Goal: Task Accomplishment & Management: Complete application form

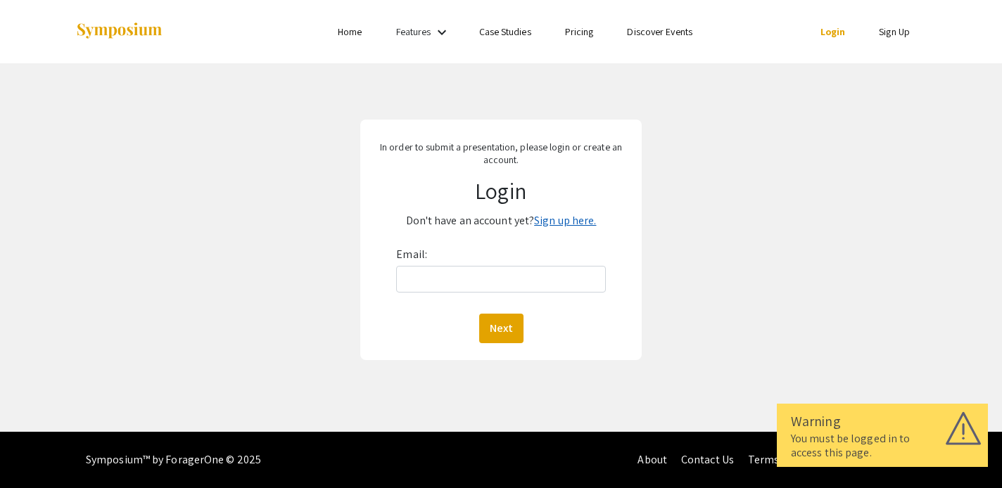
click at [572, 227] on link "Sign up here." at bounding box center [565, 220] width 62 height 15
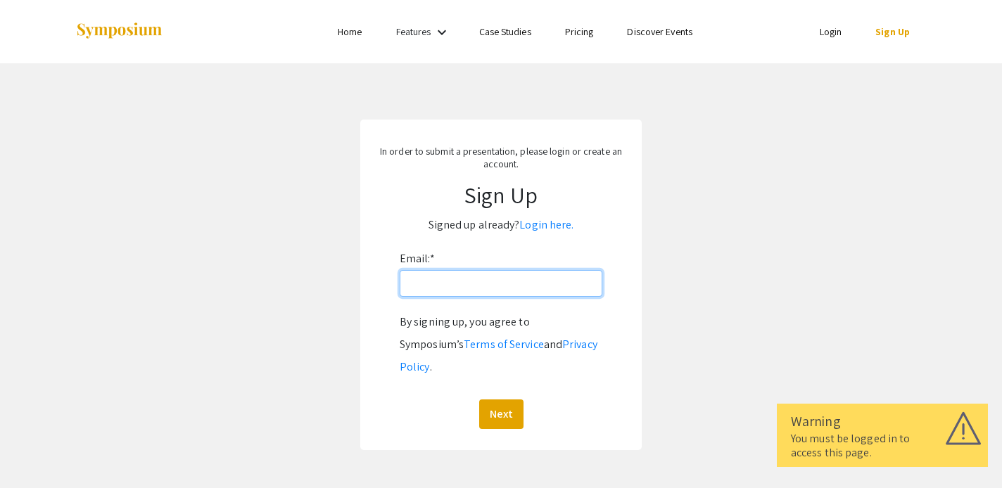
click at [466, 280] on input "Email: *" at bounding box center [501, 283] width 203 height 27
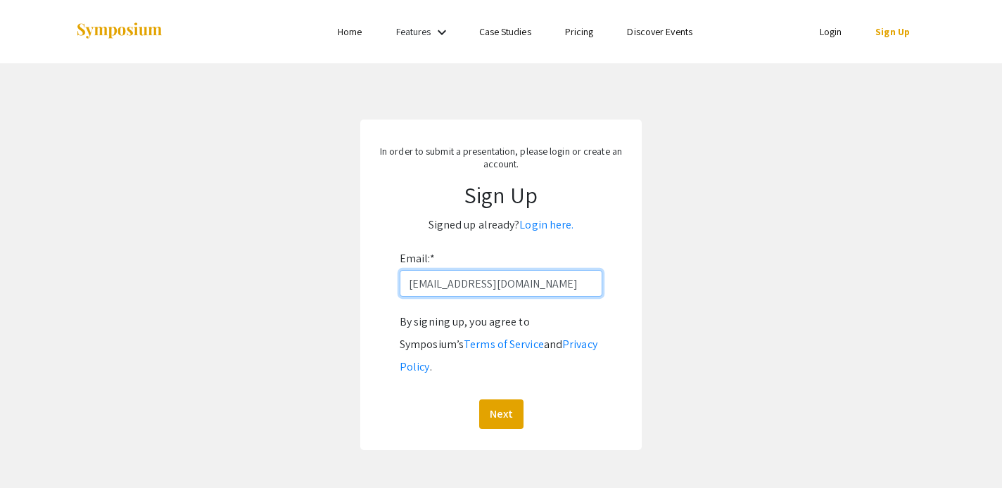
type input "[EMAIL_ADDRESS][DOMAIN_NAME]"
click at [500, 400] on button "Next" at bounding box center [501, 415] width 44 height 30
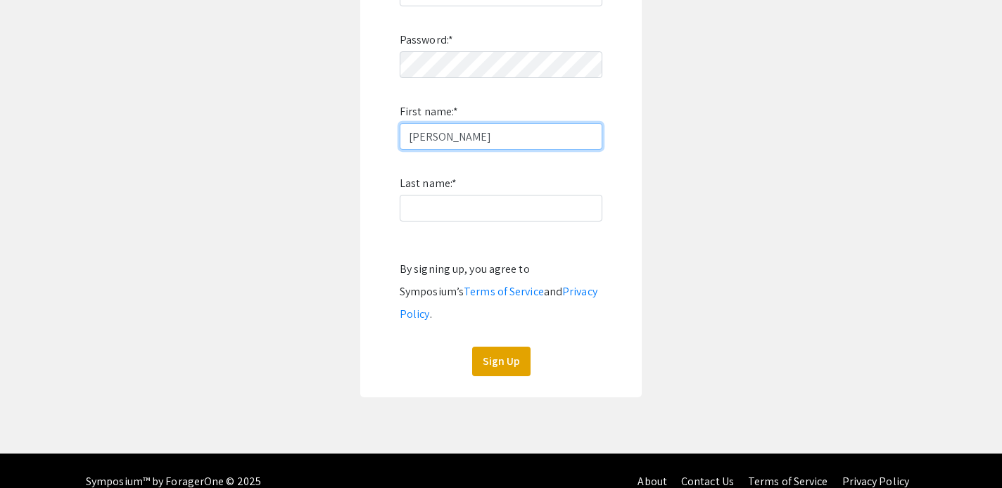
scroll to position [290, 0]
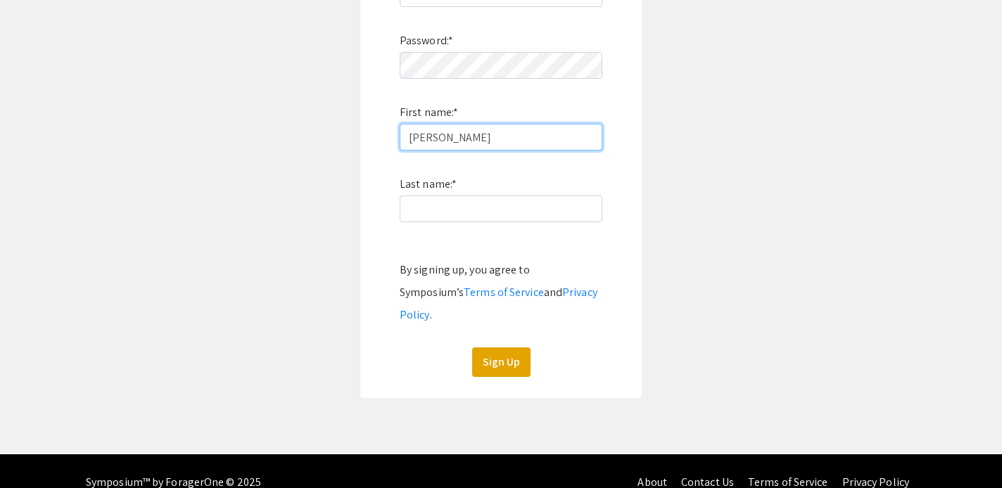
type input "[PERSON_NAME]"
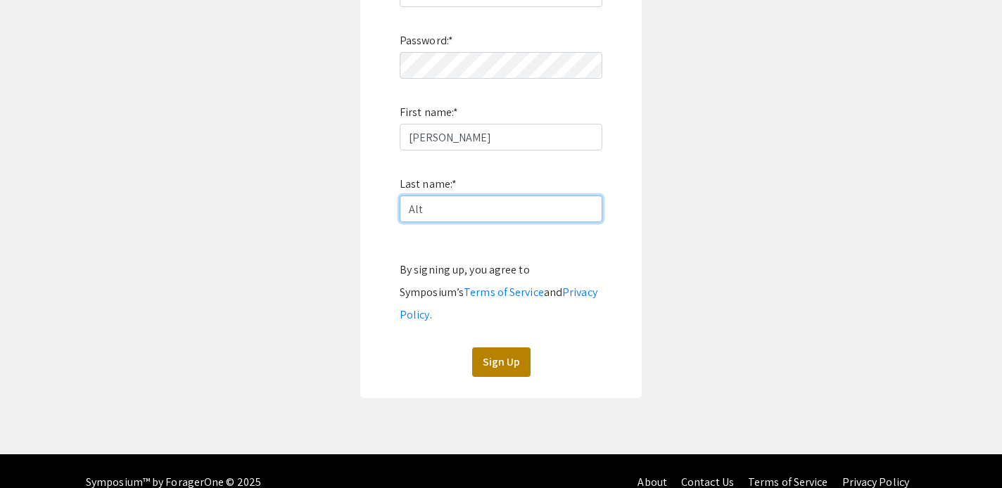
type input "Alt"
click at [491, 347] on button "Sign Up" at bounding box center [501, 362] width 58 height 30
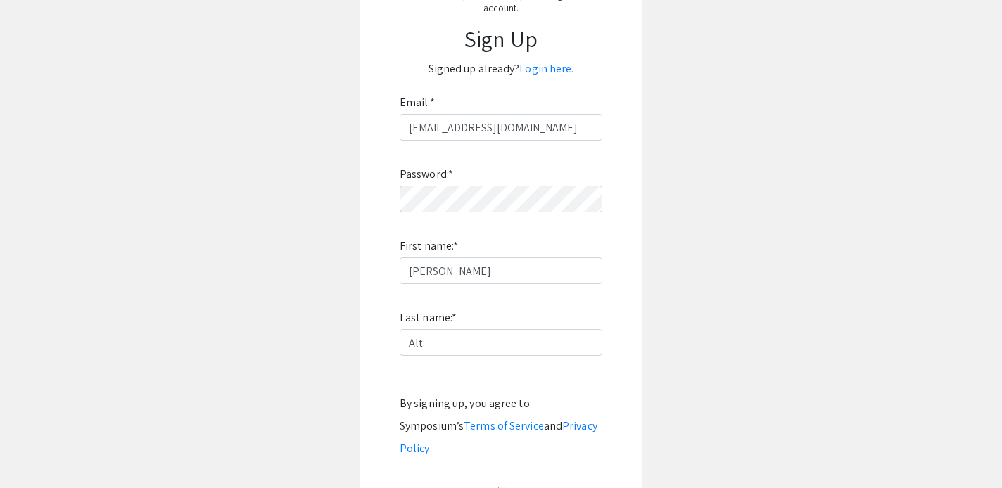
scroll to position [39, 0]
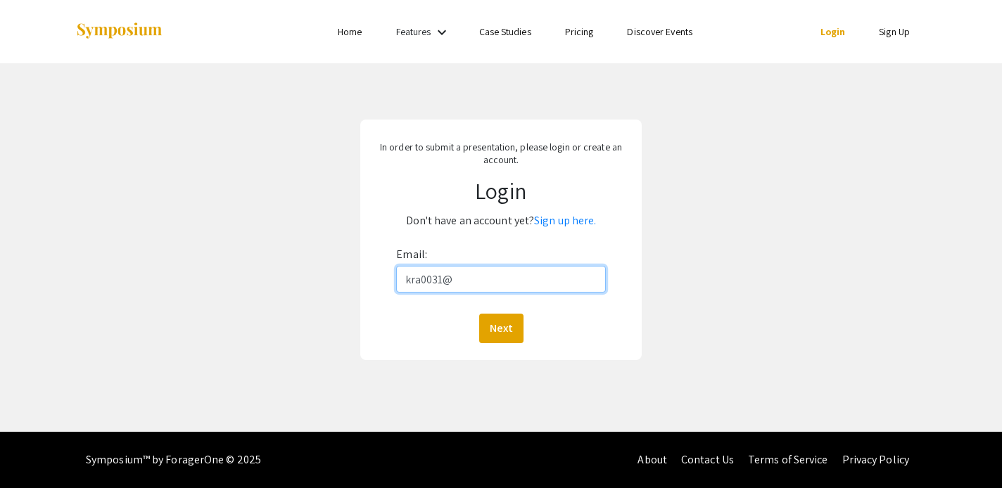
type input "kra0031@mix.wvu.edu"
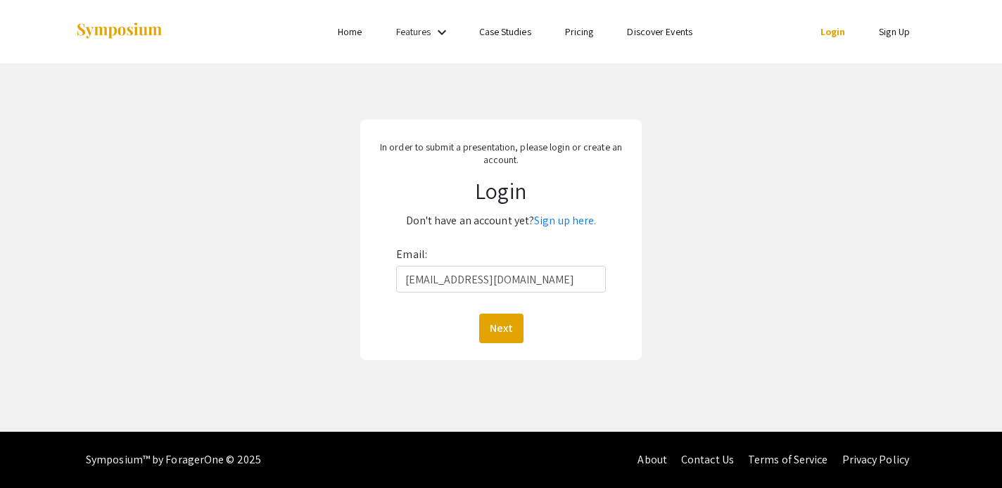
click at [500, 328] on button "Next" at bounding box center [501, 329] width 44 height 30
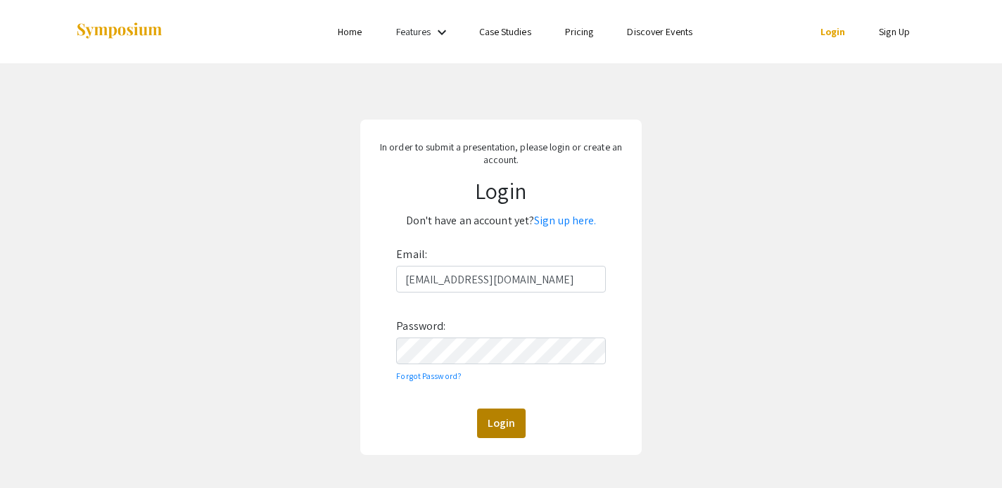
click at [507, 415] on button "Login" at bounding box center [501, 424] width 49 height 30
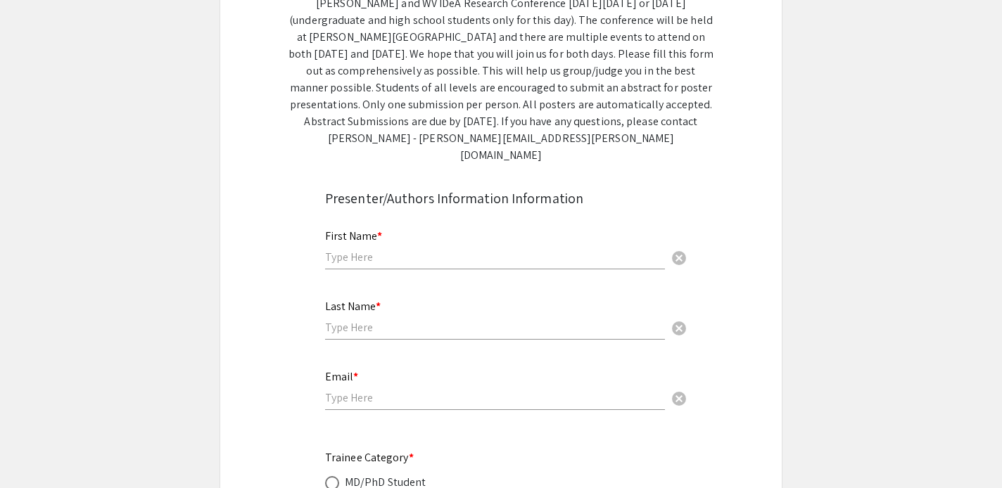
scroll to position [253, 0]
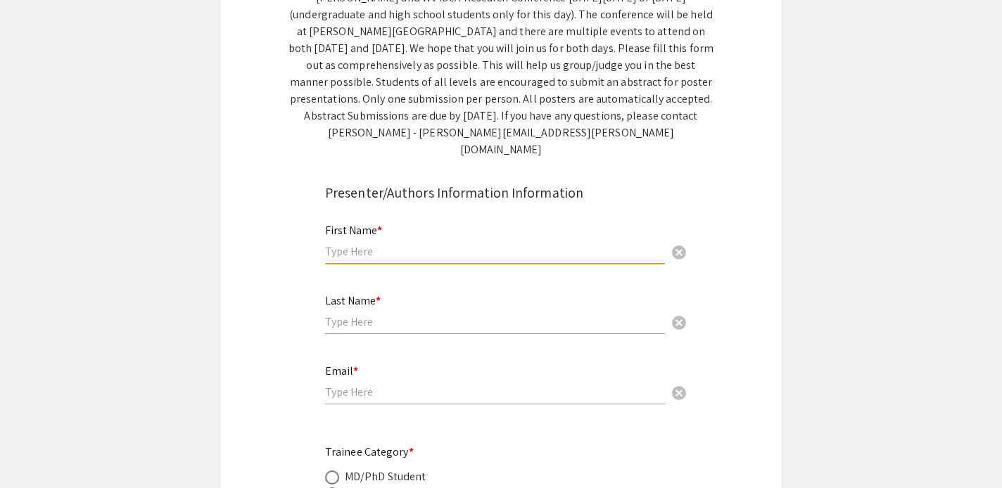
click at [449, 244] on input "text" at bounding box center [495, 251] width 340 height 15
type input "Kelsey"
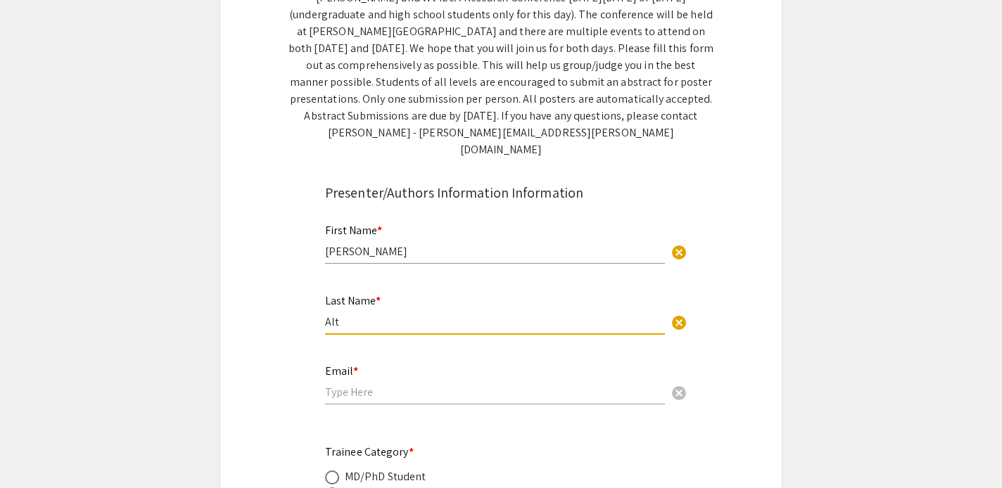
type input "Alt"
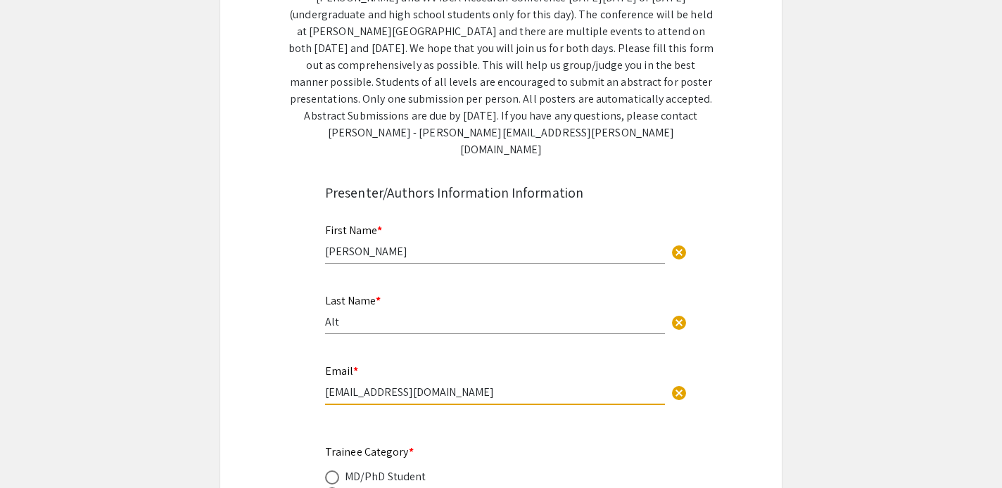
type input "kra0031@mix.wvu.edu"
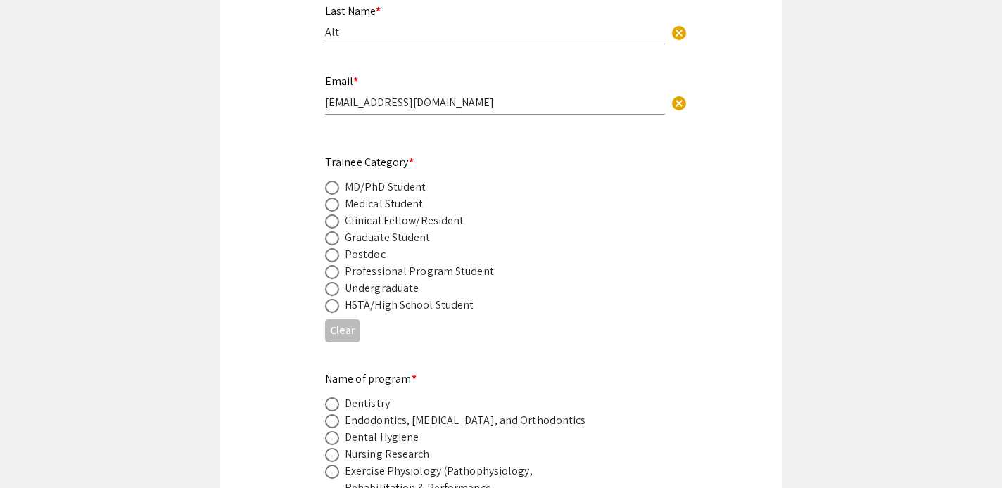
scroll to position [537, 0]
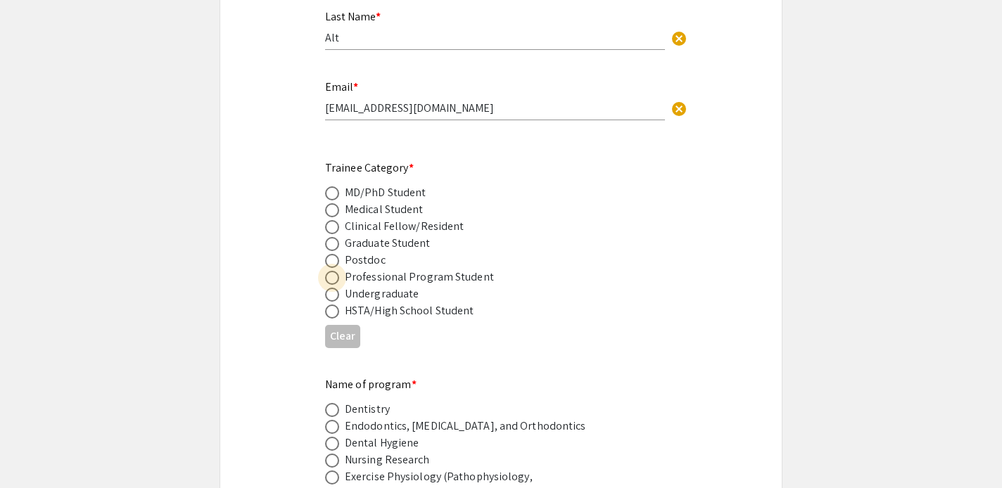
click at [331, 271] on span at bounding box center [332, 278] width 14 height 14
click at [331, 271] on input "radio" at bounding box center [332, 278] width 14 height 14
radio input "true"
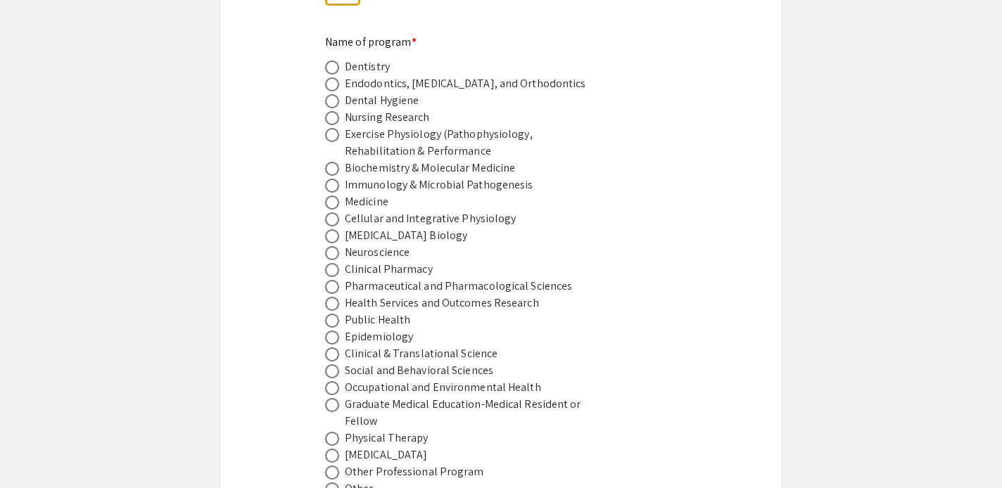
scroll to position [884, 0]
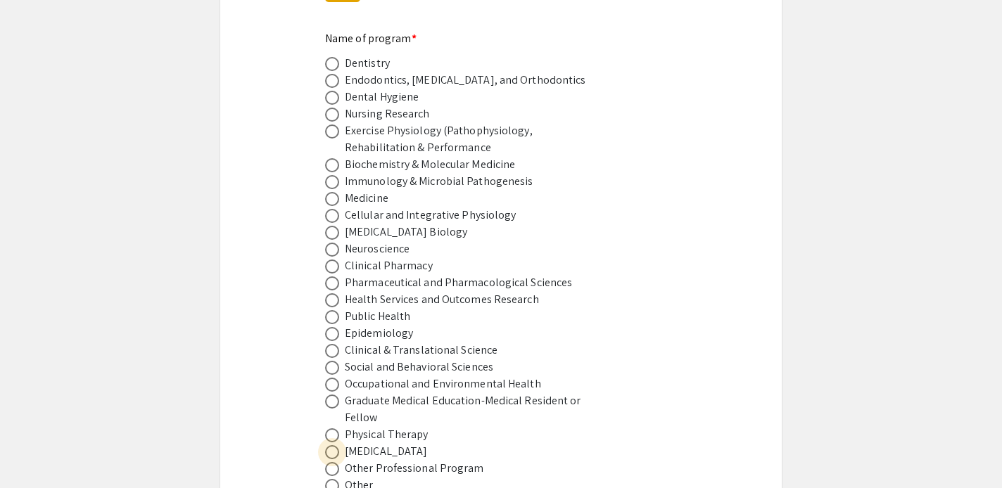
click at [333, 445] on span at bounding box center [332, 452] width 14 height 14
click at [333, 445] on input "radio" at bounding box center [332, 452] width 14 height 14
radio input "true"
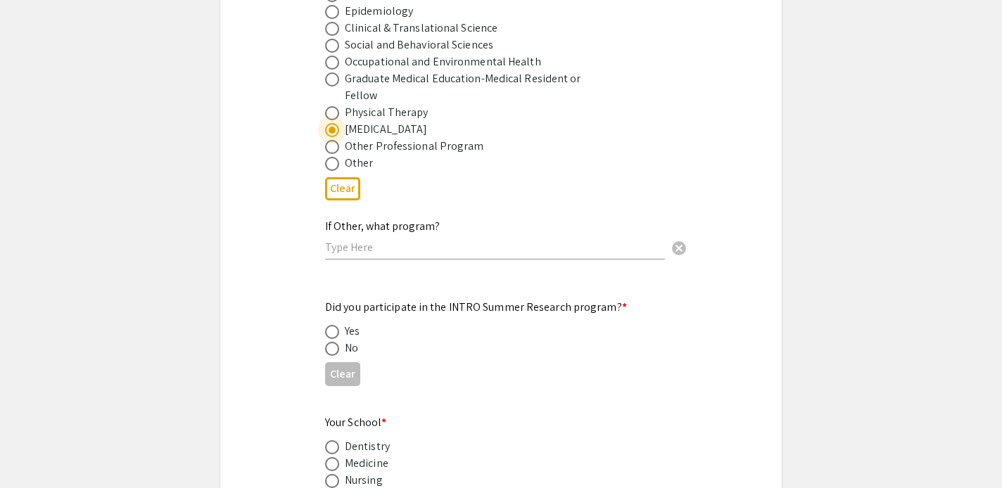
scroll to position [1207, 0]
click at [331, 340] on span at bounding box center [332, 347] width 14 height 14
click at [331, 340] on input "radio" at bounding box center [332, 347] width 14 height 14
radio input "true"
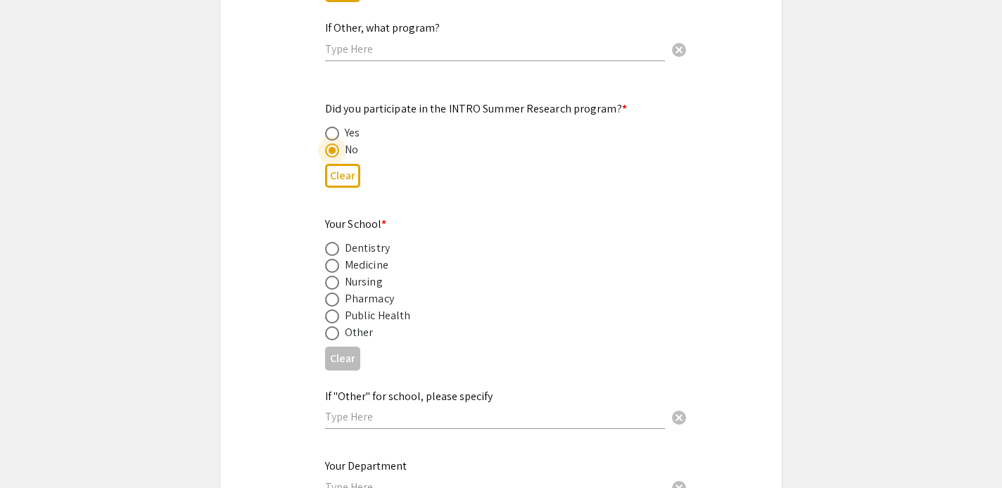
scroll to position [1408, 0]
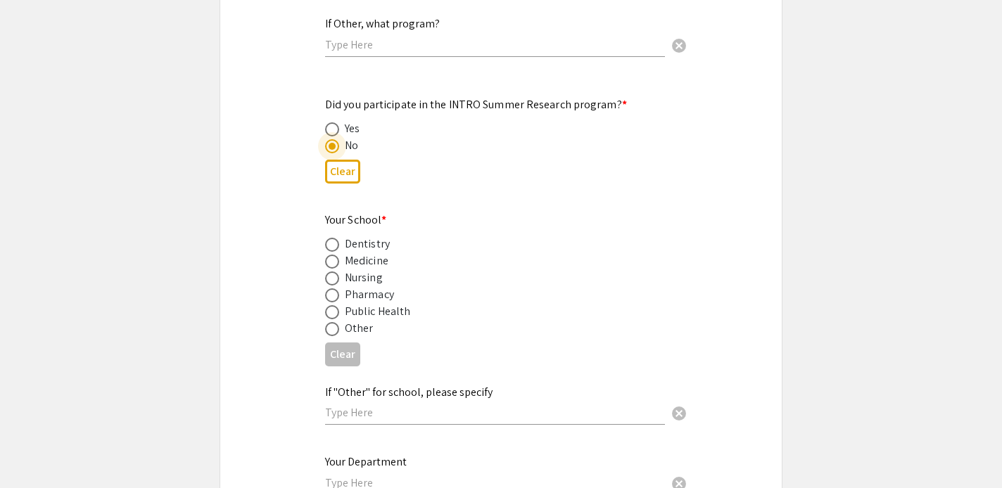
click at [334, 255] on span at bounding box center [332, 262] width 14 height 14
click at [334, 255] on input "radio" at bounding box center [332, 262] width 14 height 14
radio input "true"
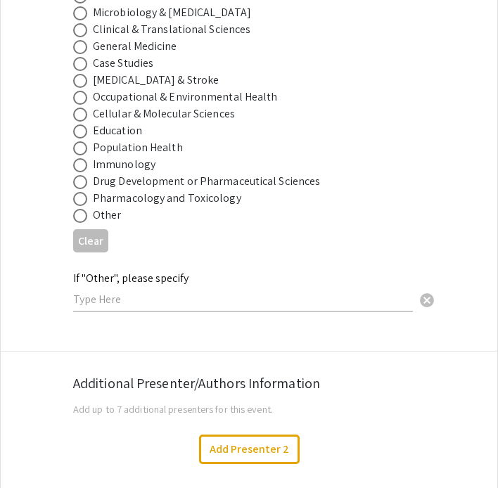
scroll to position [2149, 0]
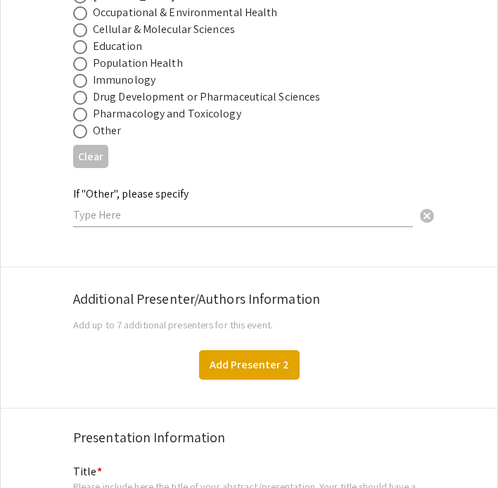
click at [220, 350] on button "Add Presenter 2" at bounding box center [249, 365] width 101 height 30
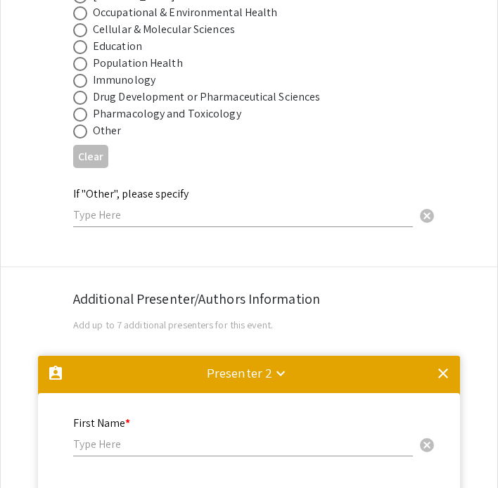
scroll to position [2490, 0]
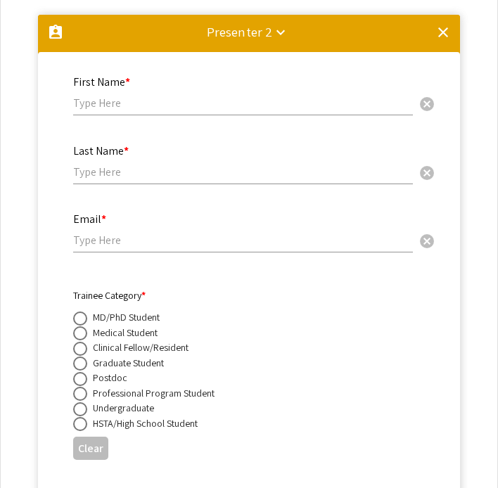
click at [130, 96] on div "First Name * cancel" at bounding box center [243, 88] width 340 height 53
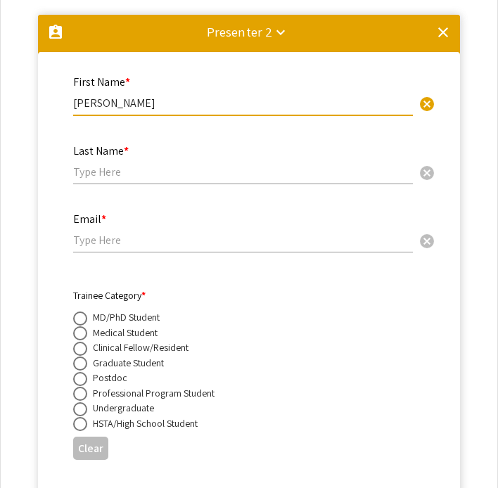
type input "Callie"
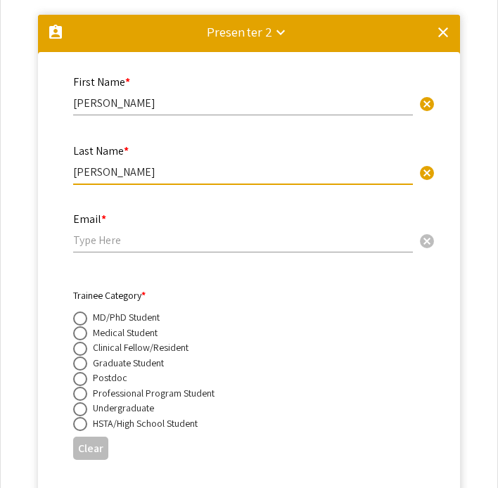
type input "Honaker"
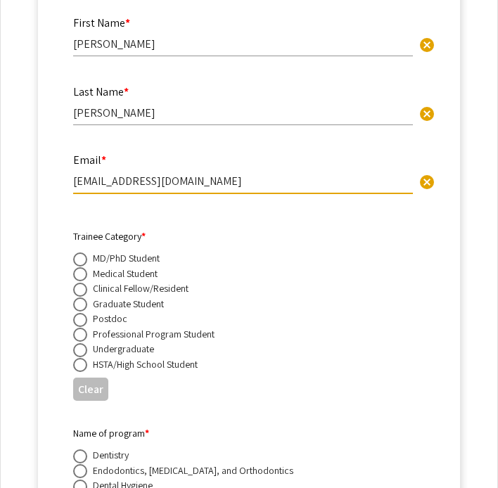
scroll to position [2553, 0]
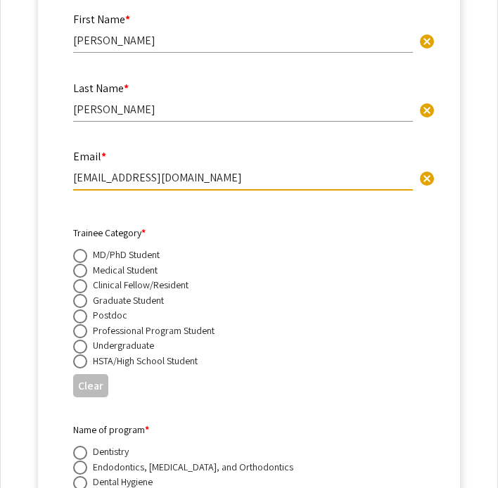
type input "cmh0107@mix.wvu.edu"
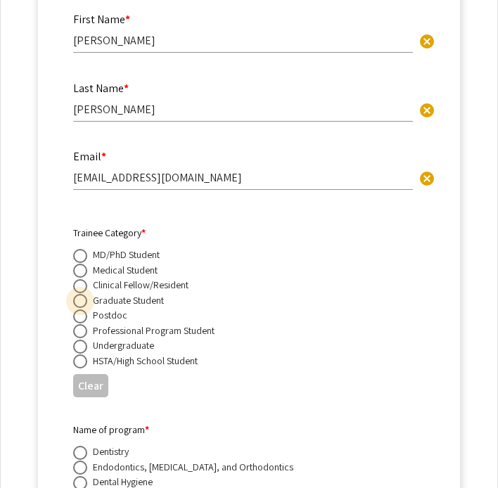
click at [79, 294] on span at bounding box center [80, 301] width 14 height 14
click at [79, 294] on input "radio" at bounding box center [80, 301] width 14 height 14
radio input "true"
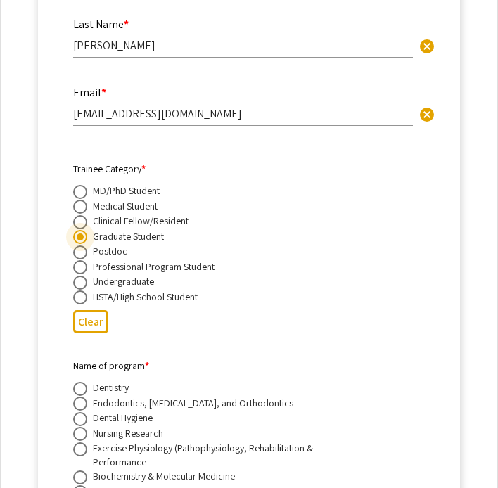
scroll to position [2701, 0]
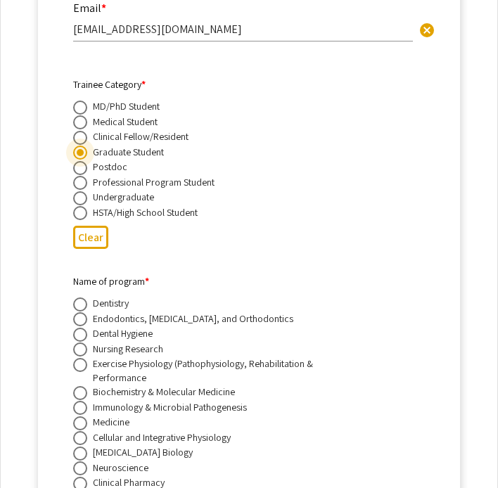
click at [82, 176] on span at bounding box center [80, 183] width 14 height 14
click at [82, 176] on input "radio" at bounding box center [80, 183] width 14 height 14
radio input "true"
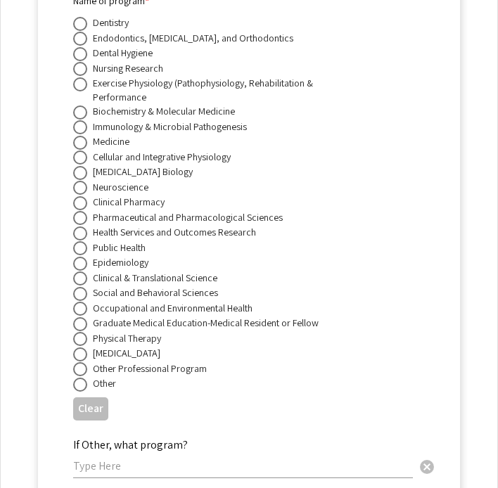
scroll to position [2985, 0]
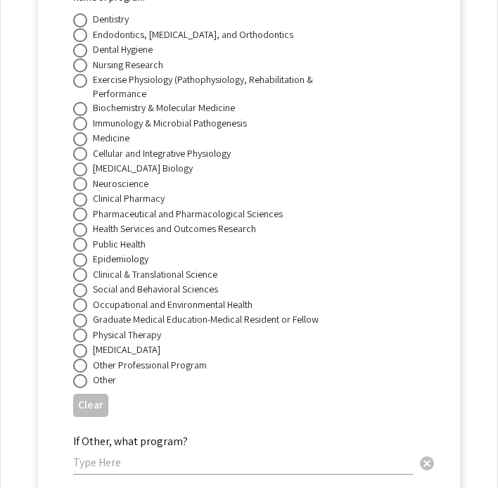
click at [84, 344] on span at bounding box center [80, 351] width 14 height 14
click at [84, 344] on input "radio" at bounding box center [80, 351] width 14 height 14
radio input "true"
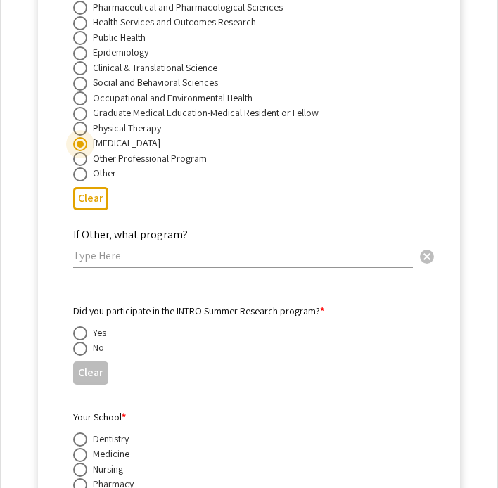
scroll to position [3193, 0]
click at [82, 341] on span at bounding box center [80, 348] width 14 height 14
click at [82, 341] on input "radio" at bounding box center [80, 348] width 14 height 14
radio input "true"
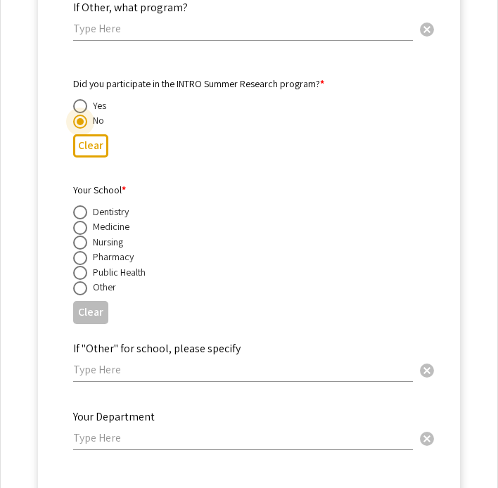
scroll to position [3421, 0]
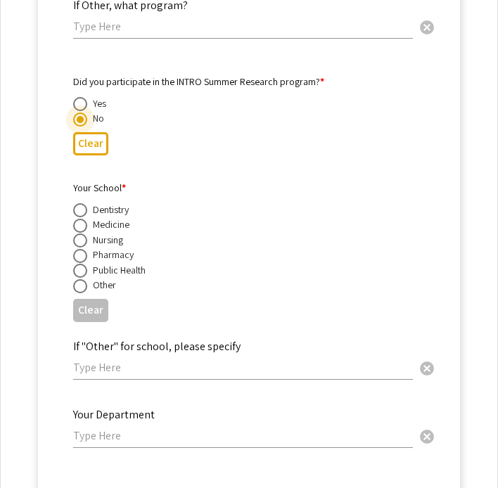
click at [82, 219] on span at bounding box center [80, 226] width 14 height 14
click at [82, 219] on input "radio" at bounding box center [80, 226] width 14 height 14
radio input "true"
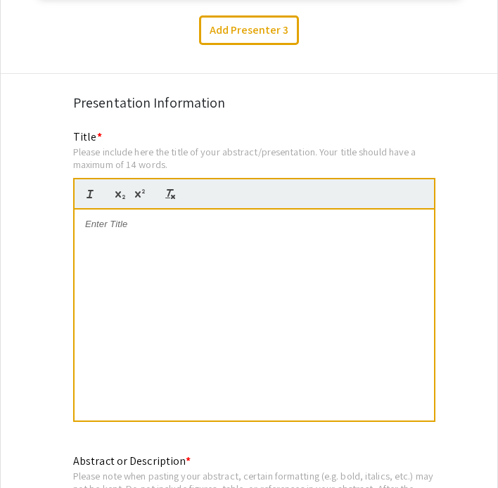
scroll to position [4342, 0]
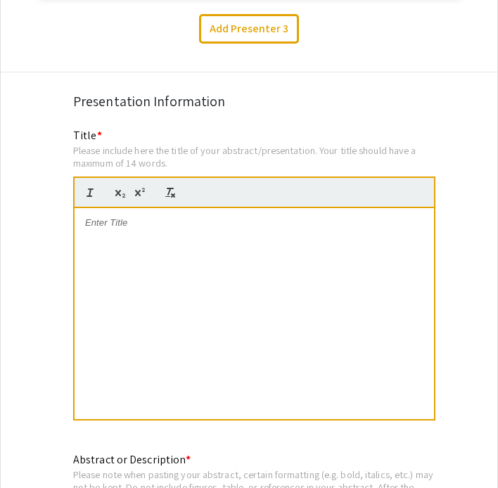
click at [132, 217] on p at bounding box center [254, 223] width 338 height 13
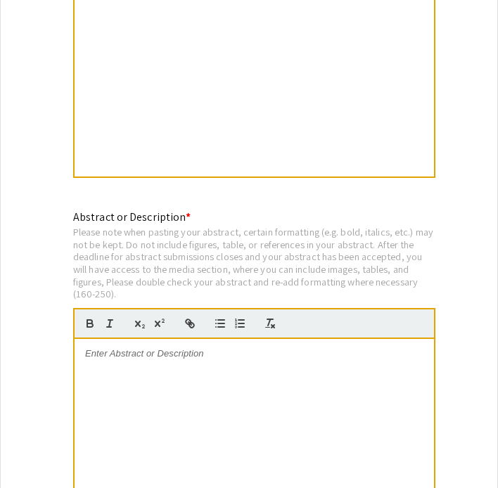
scroll to position [4584, 0]
click at [132, 350] on p at bounding box center [254, 353] width 338 height 13
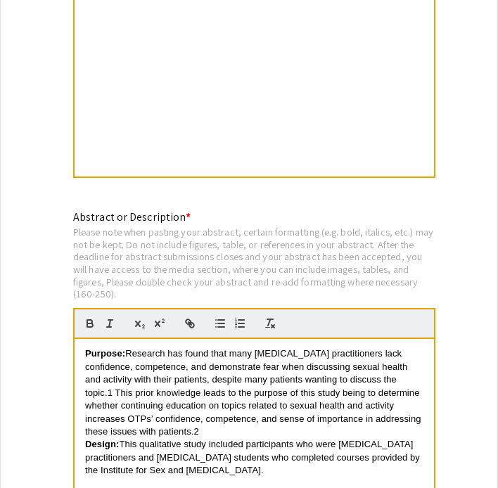
click at [112, 385] on span "Research has found that many Occupational Therapy practitioners lack confidence…" at bounding box center [254, 392] width 338 height 89
click at [160, 317] on icon "button" at bounding box center [159, 323] width 13 height 13
click at [205, 421] on p "Purpose: Research has found that many Occupational Therapy practitioners lack c…" at bounding box center [254, 392] width 338 height 91
click at [160, 317] on icon "button" at bounding box center [159, 323] width 13 height 13
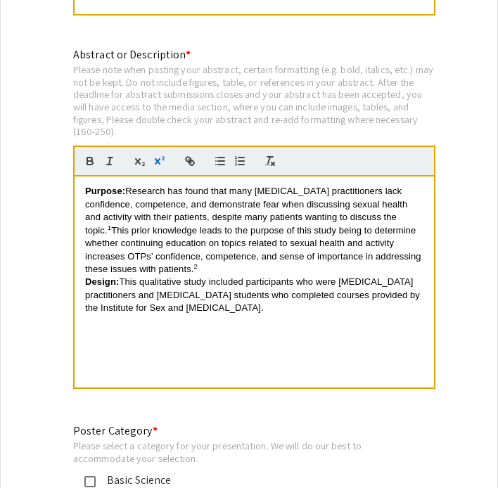
scroll to position [4758, 0]
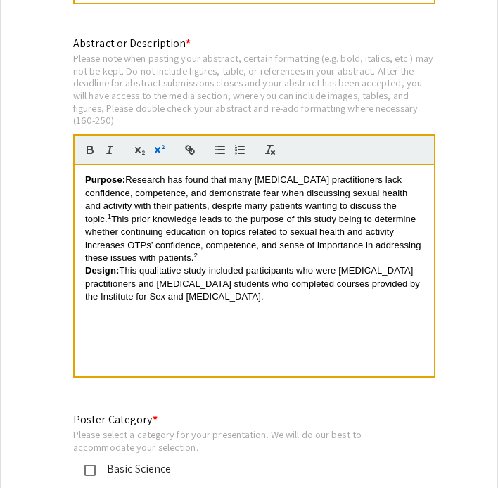
click at [352, 288] on p "Design: This qualitative study included participants who were Occupational Ther…" at bounding box center [254, 283] width 338 height 39
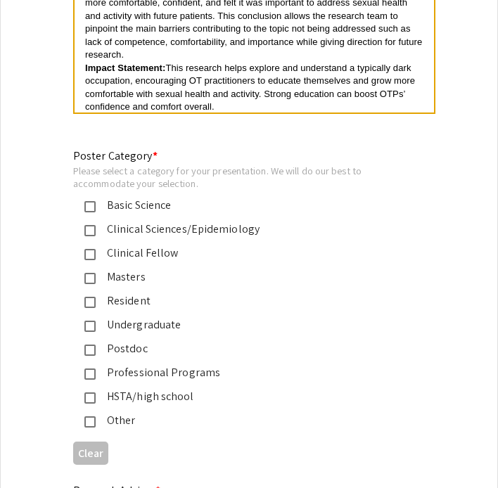
scroll to position [5022, 0]
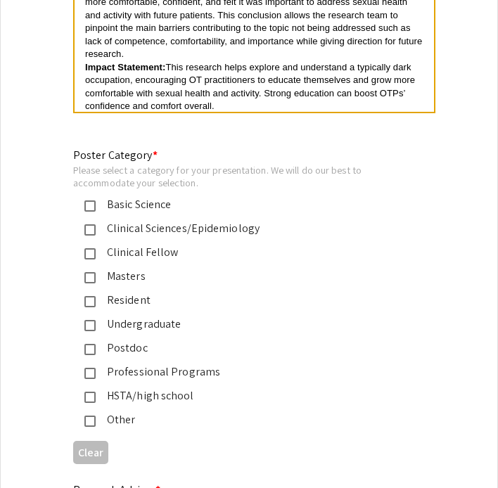
click at [92, 368] on mat-pseudo-checkbox at bounding box center [89, 373] width 11 height 11
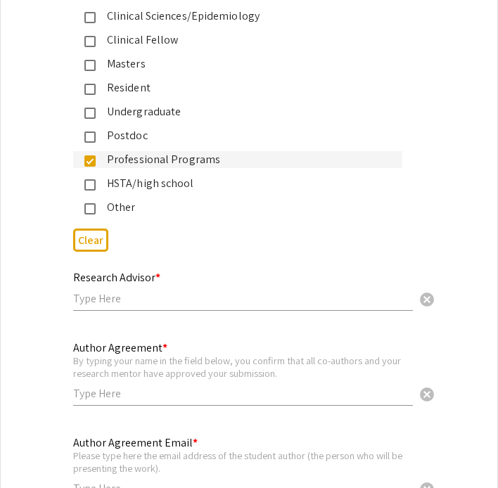
scroll to position [5265, 0]
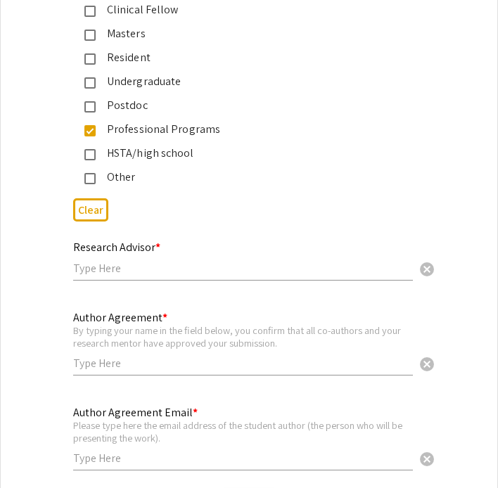
click at [156, 262] on input "text" at bounding box center [243, 268] width 340 height 15
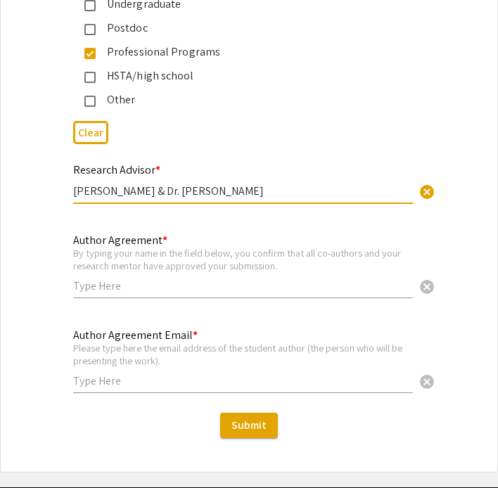
scroll to position [5352, 0]
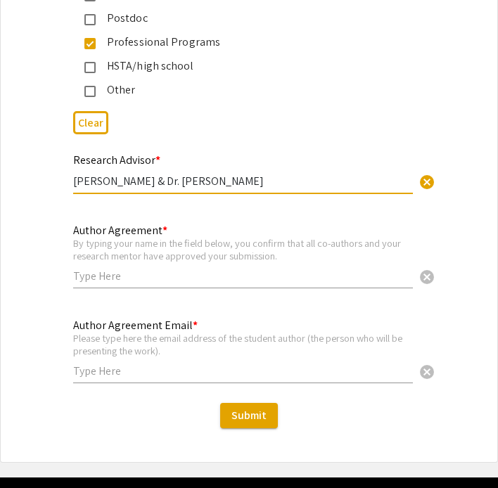
type input "Dr. Jacob Greenfield & Dr. Diana Davis"
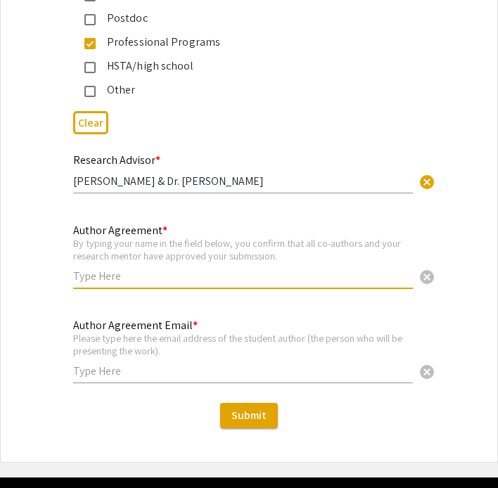
click at [119, 269] on input "text" at bounding box center [243, 276] width 340 height 15
type input "Kelsey Alt"
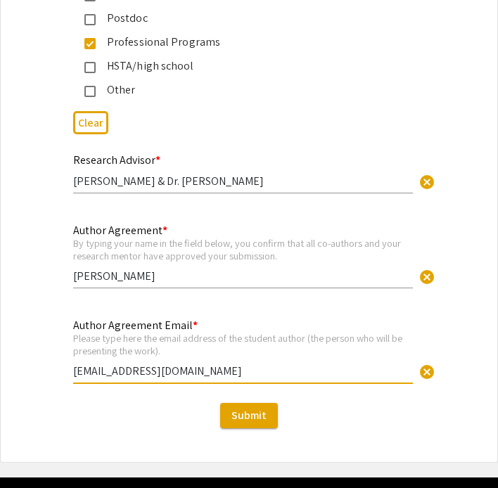
type input "kra0031@mix.wvu.edu"
click at [370, 317] on div "Author Agreement Email * Please type here the email address of the student auth…" at bounding box center [243, 344] width 340 height 78
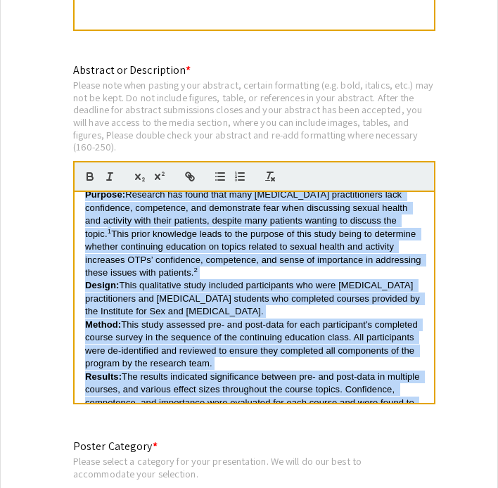
scroll to position [0, 0]
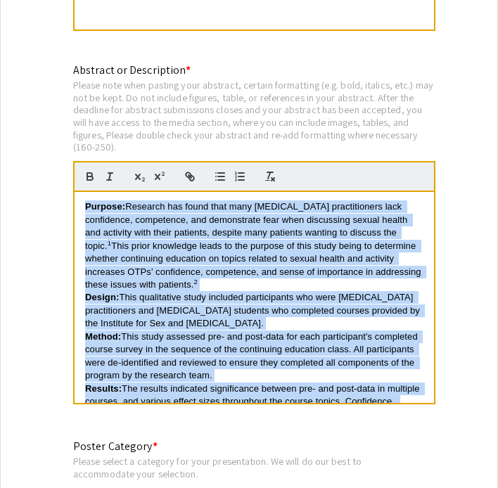
drag, startPoint x: 222, startPoint y: 382, endPoint x: 77, endPoint y: 169, distance: 257.7
click at [78, 169] on quill-editor "Purpose: Research has found that many Occupational Therapy practitioners lack c…" at bounding box center [254, 283] width 362 height 244
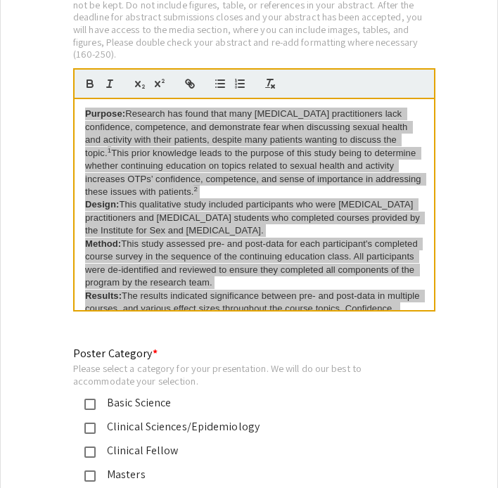
scroll to position [4826, 0]
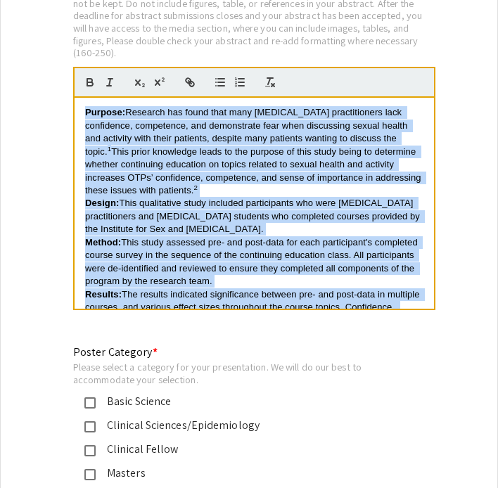
click at [172, 245] on span "This study assessed pre- and post-data for each participant's completed course …" at bounding box center [252, 261] width 335 height 49
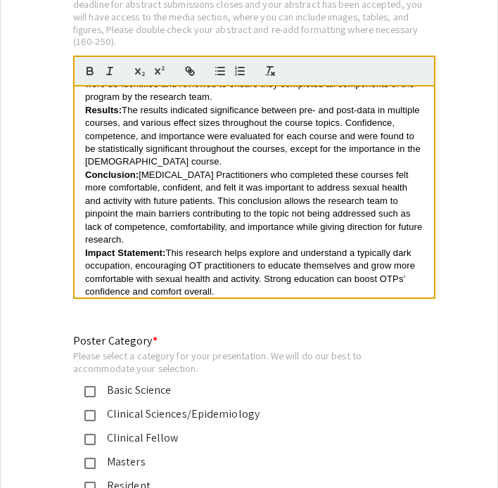
scroll to position [4846, 0]
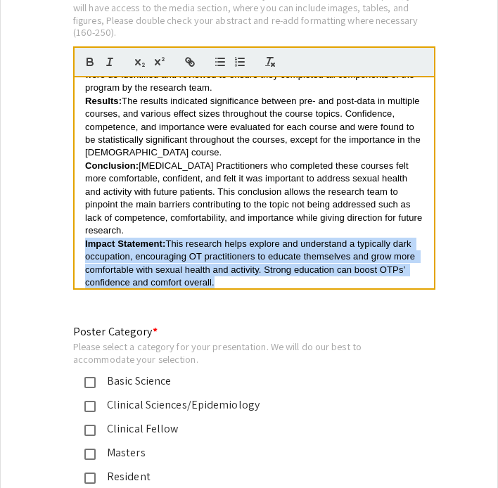
drag, startPoint x: 227, startPoint y: 266, endPoint x: 85, endPoint y: 228, distance: 146.4
click at [85, 238] on p "Impact Statement: This research helps explore and understand a typically dark o…" at bounding box center [254, 264] width 338 height 52
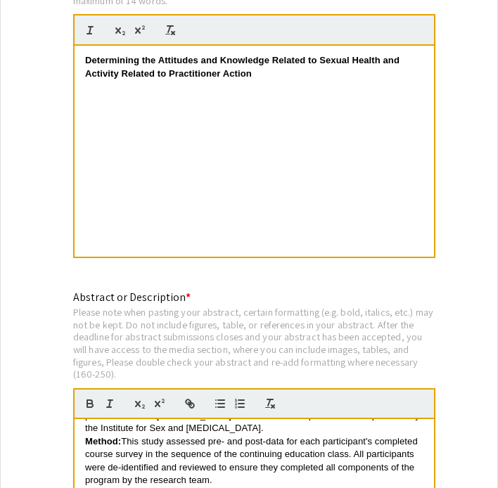
scroll to position [4259, 0]
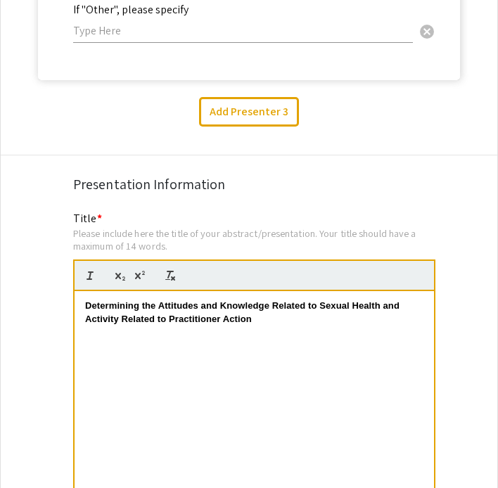
click at [154, 300] on strong "Determining the Attitudes and Knowledge Related to Sexual Health and Activity R…" at bounding box center [243, 311] width 317 height 23
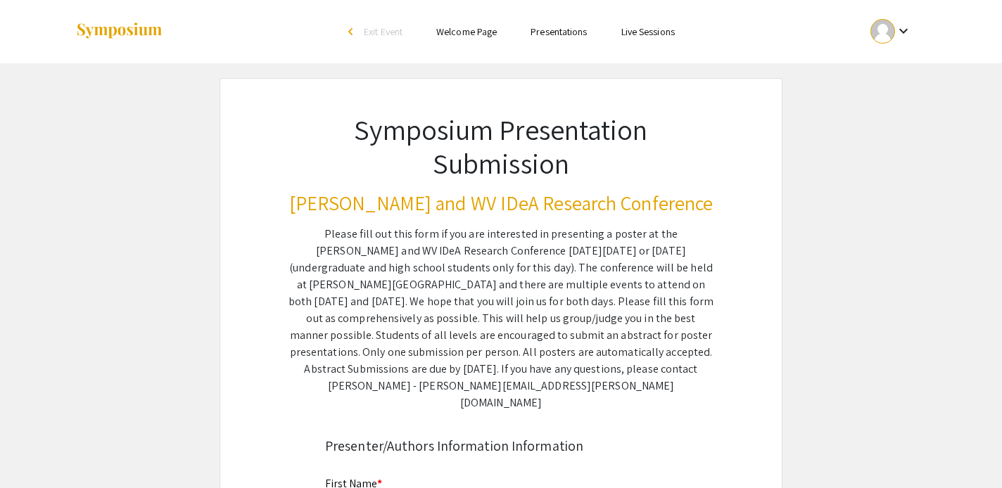
scroll to position [0, 0]
click at [905, 37] on mat-icon "keyboard_arrow_down" at bounding box center [903, 31] width 17 height 17
click at [905, 37] on div at bounding box center [501, 244] width 1002 height 488
click at [900, 24] on mat-icon "keyboard_arrow_down" at bounding box center [903, 31] width 17 height 17
click at [906, 106] on button "My Submissions" at bounding box center [898, 104] width 87 height 34
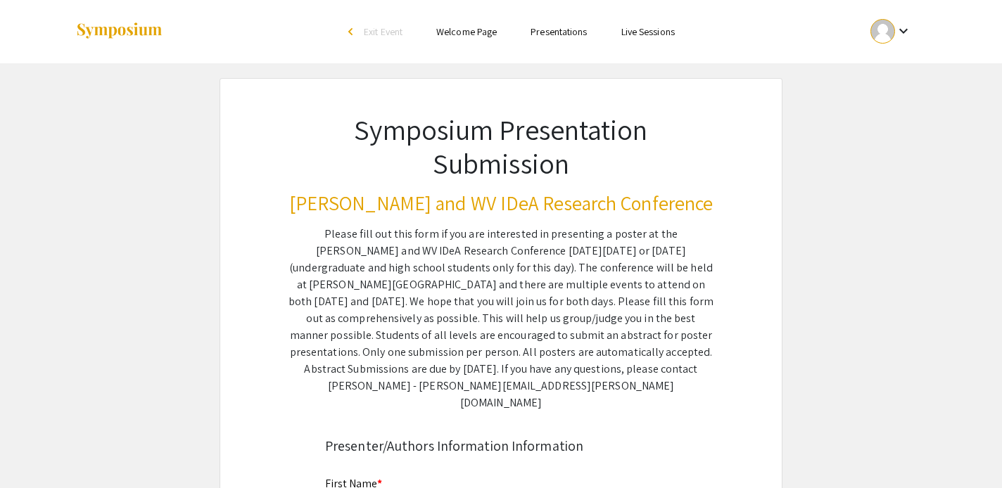
click at [570, 37] on link "Presentations" at bounding box center [558, 31] width 56 height 13
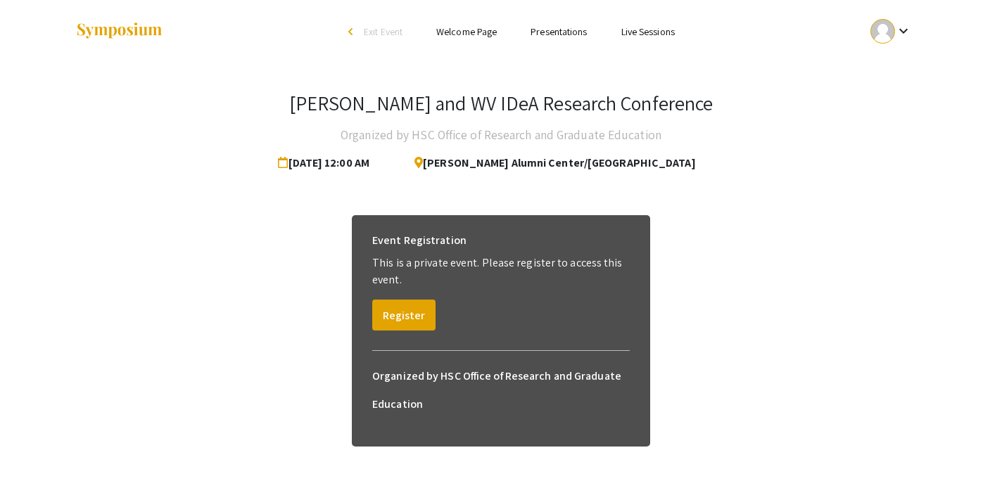
click at [473, 35] on link "Welcome Page" at bounding box center [466, 31] width 60 height 13
click at [659, 35] on link "Live Sessions" at bounding box center [647, 31] width 53 height 13
click at [380, 33] on span "Exit Event" at bounding box center [383, 31] width 39 height 13
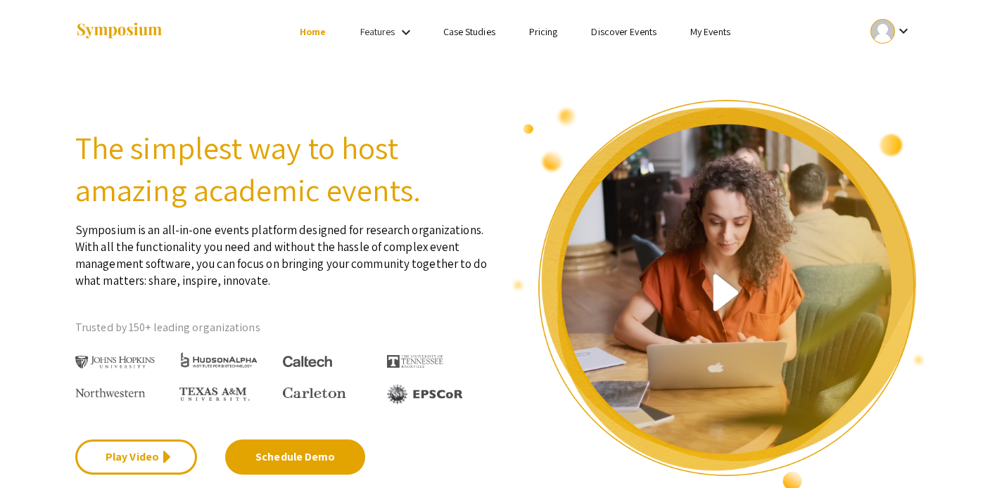
click at [701, 39] on li "My Events" at bounding box center [710, 31] width 74 height 17
click at [701, 32] on link "My Events" at bounding box center [710, 31] width 40 height 13
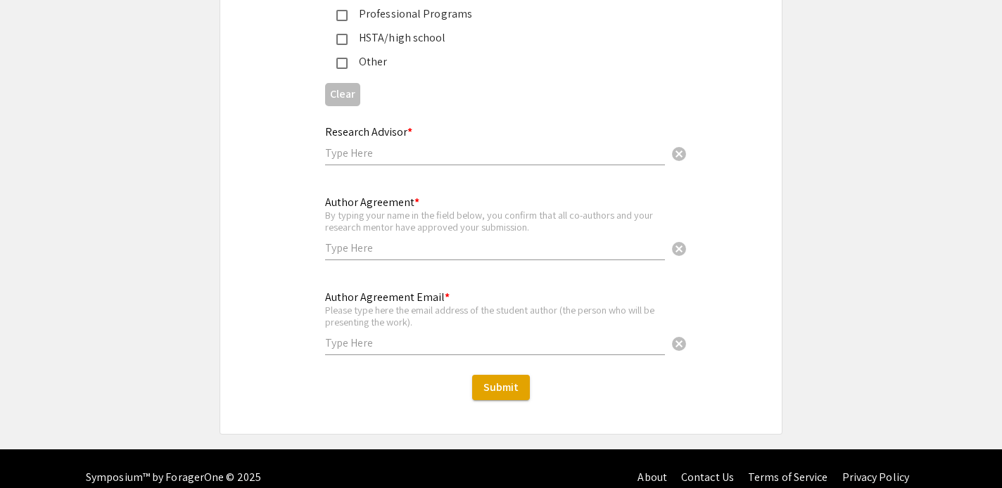
scroll to position [3523, 0]
